Goal: Task Accomplishment & Management: Use online tool/utility

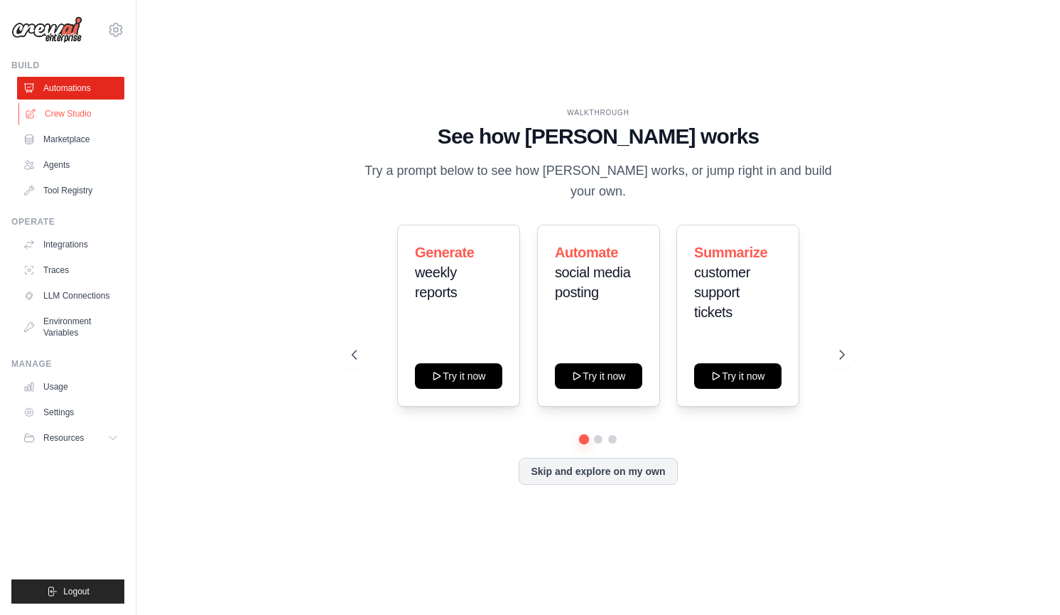
click at [63, 106] on link "Crew Studio" at bounding box center [71, 113] width 107 height 23
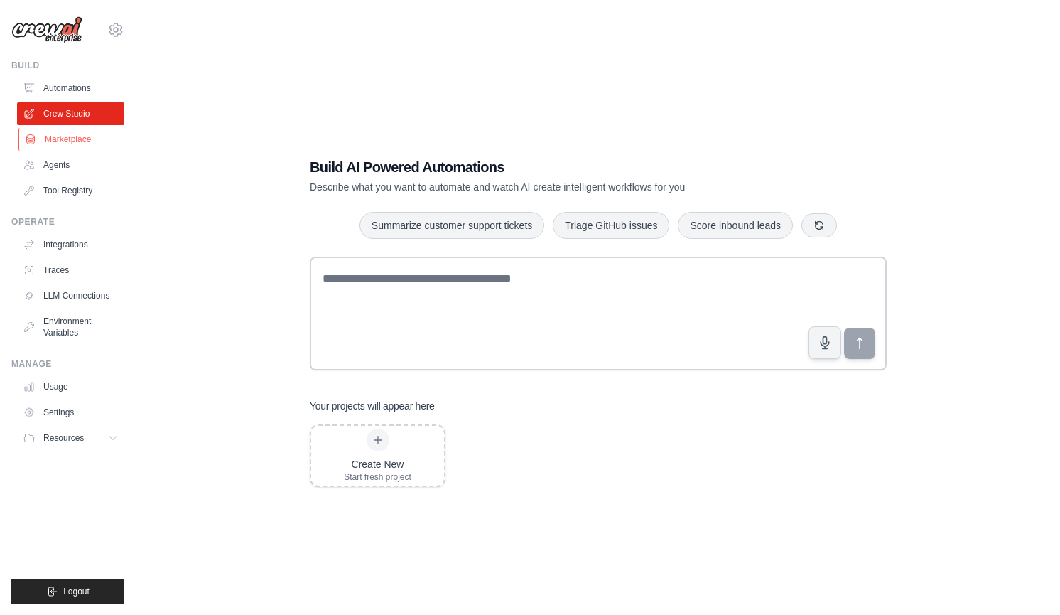
click at [63, 136] on link "Marketplace" at bounding box center [71, 139] width 107 height 23
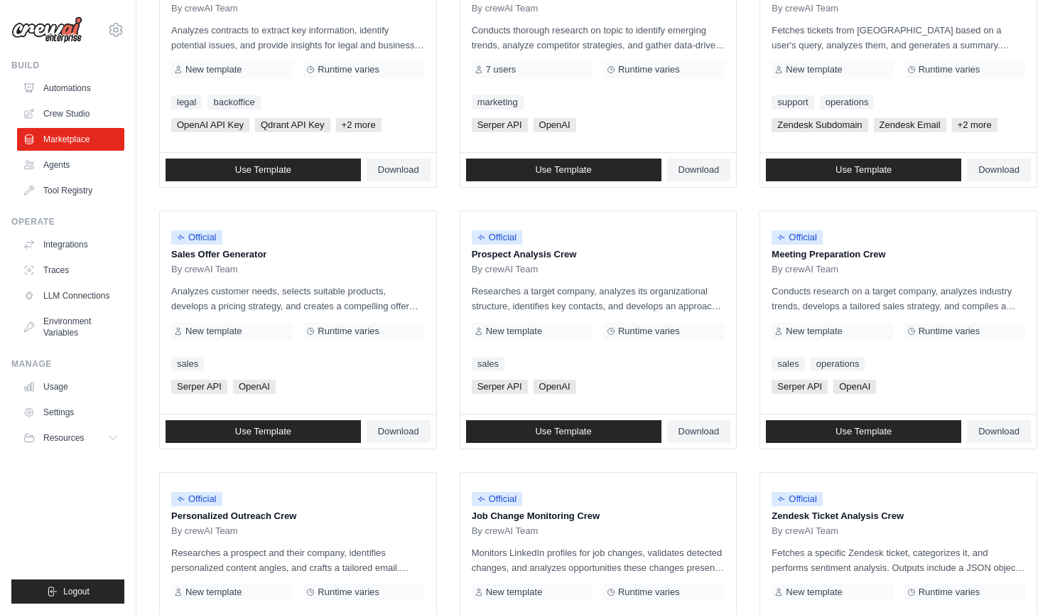
scroll to position [244, 0]
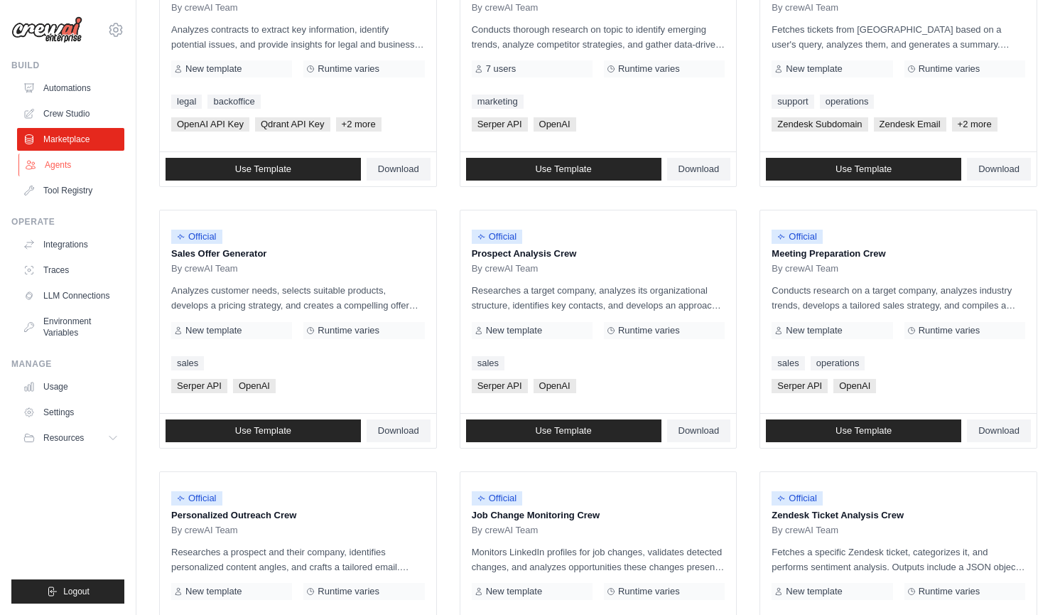
click at [59, 161] on link "Agents" at bounding box center [71, 164] width 107 height 23
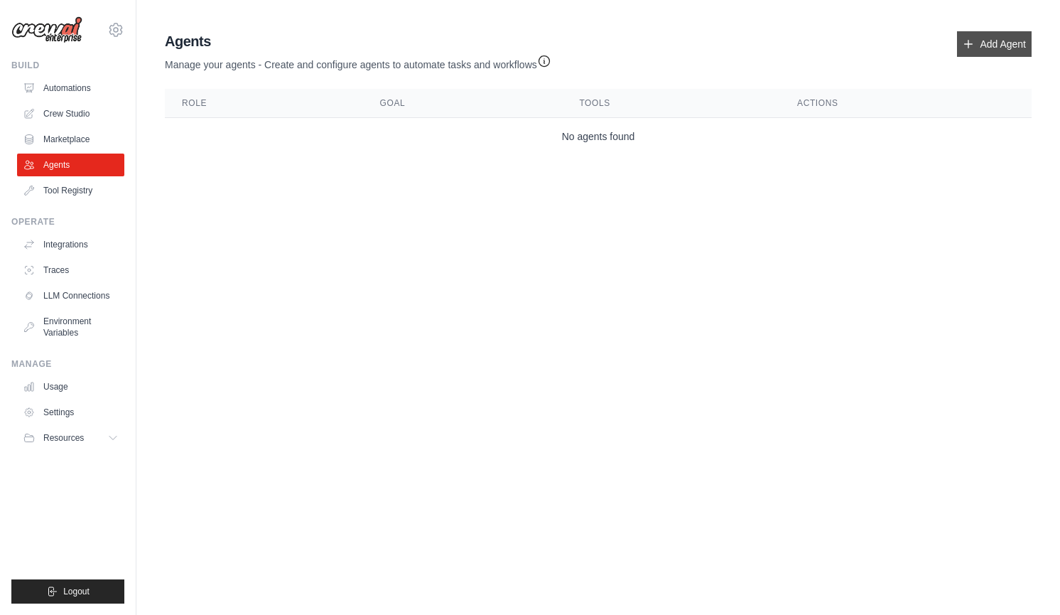
click at [968, 50] on link "Add Agent" at bounding box center [994, 44] width 75 height 26
